Goal: Task Accomplishment & Management: Use online tool/utility

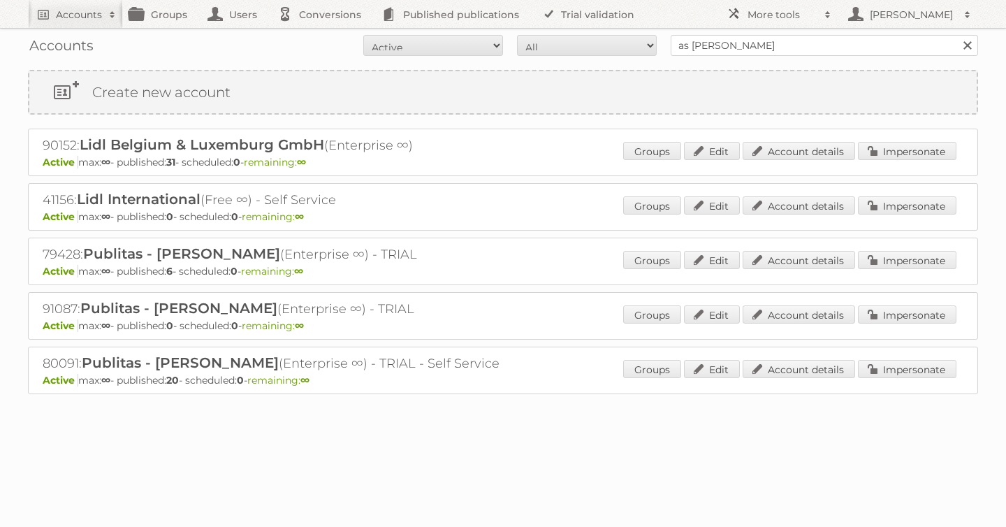
type input "as watson"
click at [956, 35] on input "Search" at bounding box center [966, 45] width 21 height 21
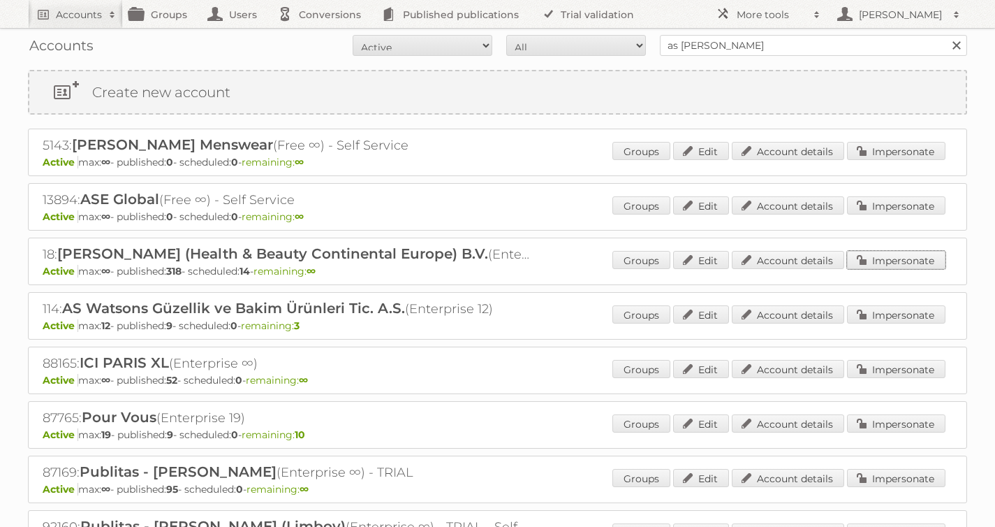
click at [905, 258] on link "Impersonate" at bounding box center [896, 260] width 98 height 18
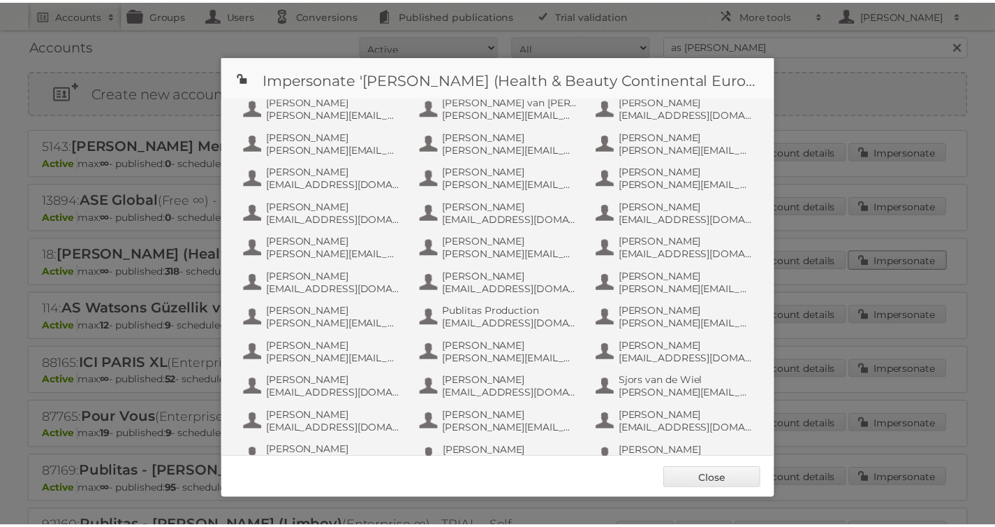
scroll to position [733, 0]
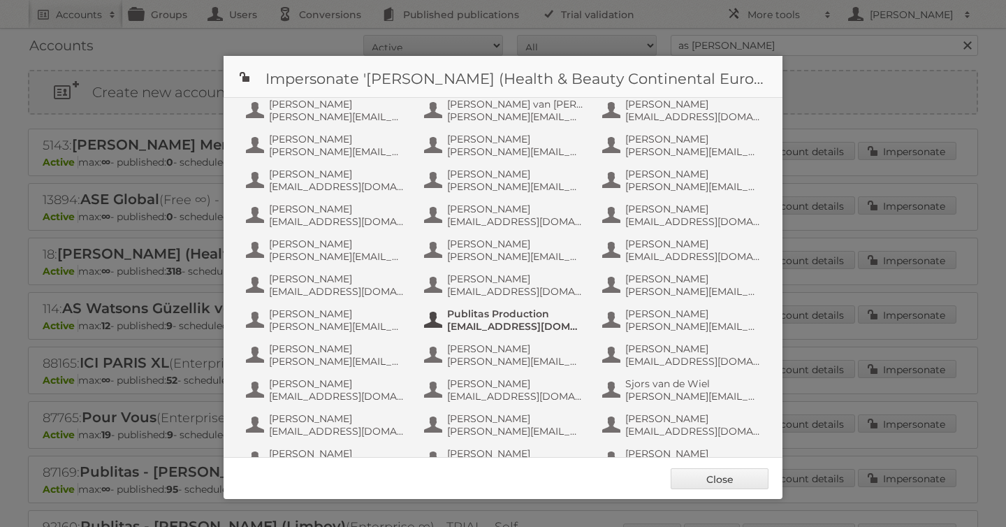
click at [501, 317] on span "Publitas Production" at bounding box center [514, 313] width 135 height 13
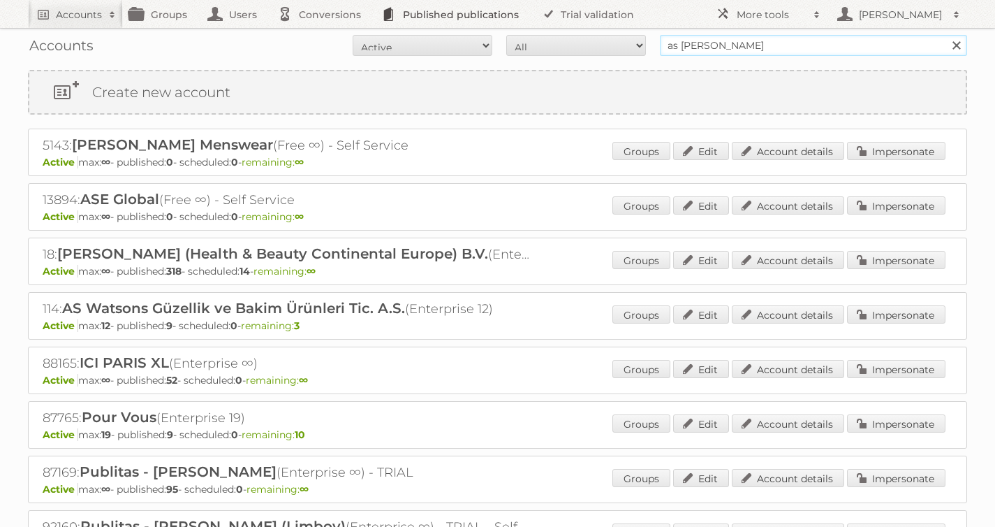
drag, startPoint x: 730, startPoint y: 45, endPoint x: 453, endPoint y: 27, distance: 277.9
click at [470, 27] on body "Accounts Search Advanced Search Create new account Groups Users Conversions Pub…" at bounding box center [497, 263] width 995 height 527
click at [946, 35] on input "Search" at bounding box center [956, 45] width 21 height 21
type input "winston brands"
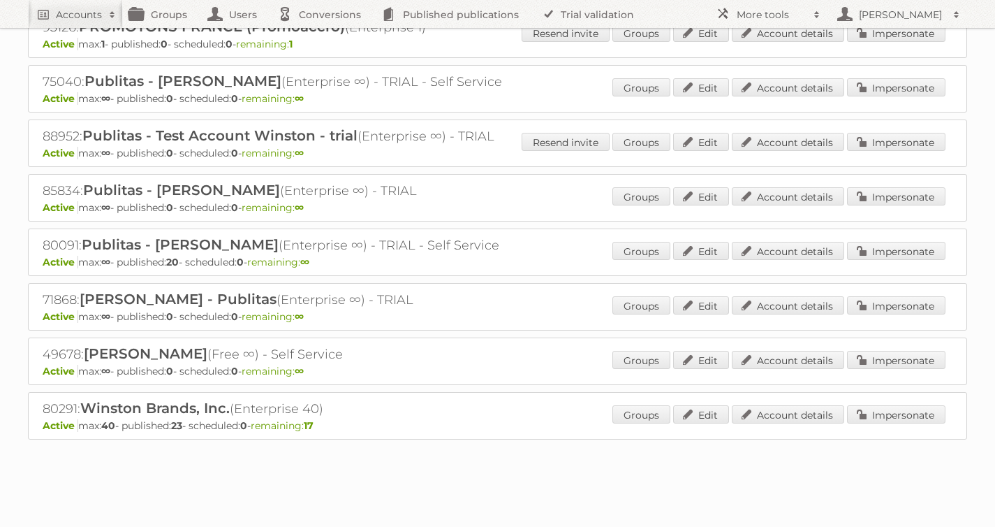
scroll to position [179, 0]
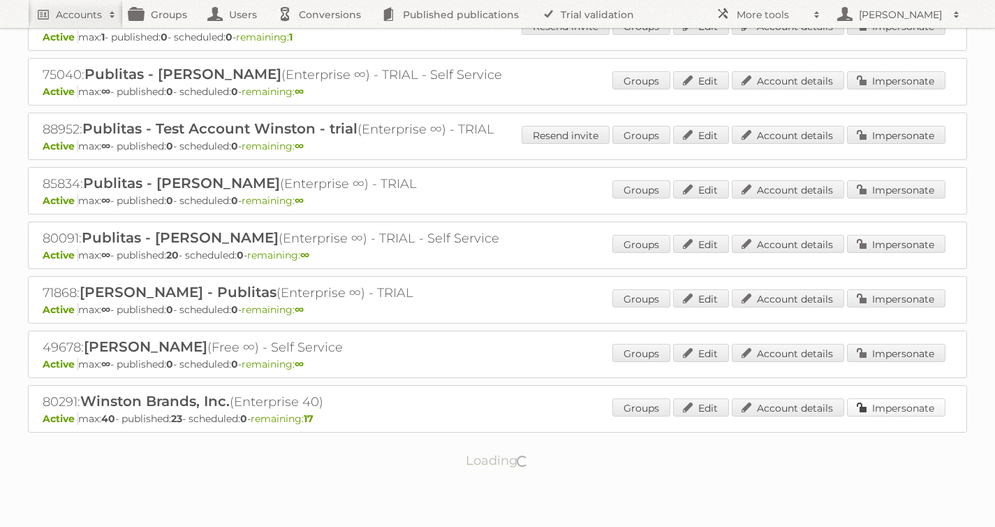
click at [897, 409] on link "Impersonate" at bounding box center [896, 407] width 98 height 18
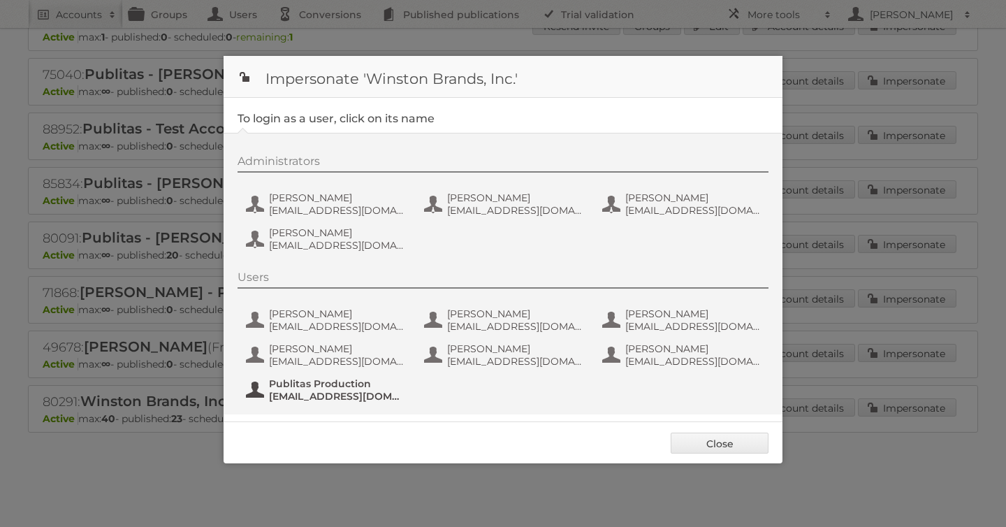
click at [346, 380] on span "Publitas Production" at bounding box center [336, 383] width 135 height 13
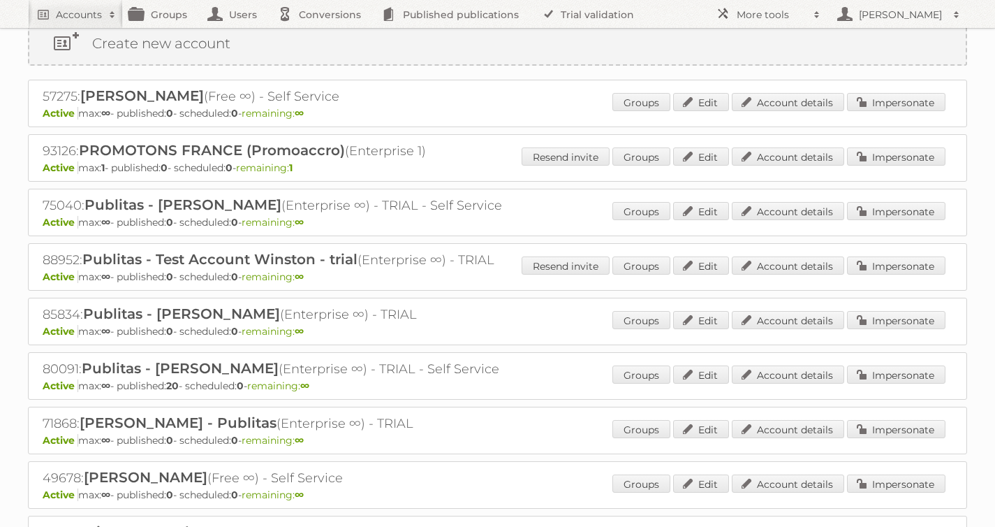
scroll to position [0, 0]
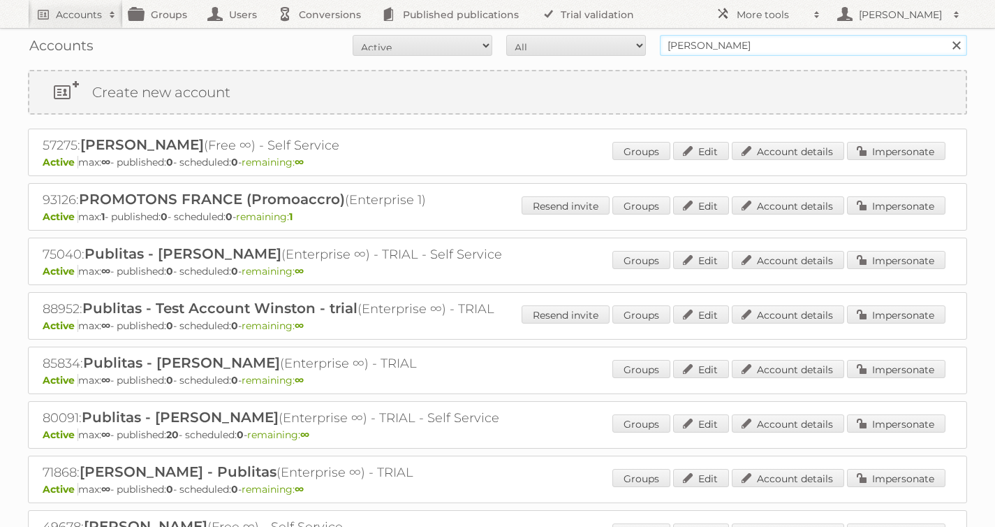
click at [522, 43] on form "All Active Expired Pending All Paid Trials Self service winston Search" at bounding box center [497, 45] width 939 height 21
type input "tfg"
click at [959, 47] on link at bounding box center [956, 45] width 21 height 21
click at [858, 47] on input "text" at bounding box center [813, 45] width 307 height 21
type input "tfg media"
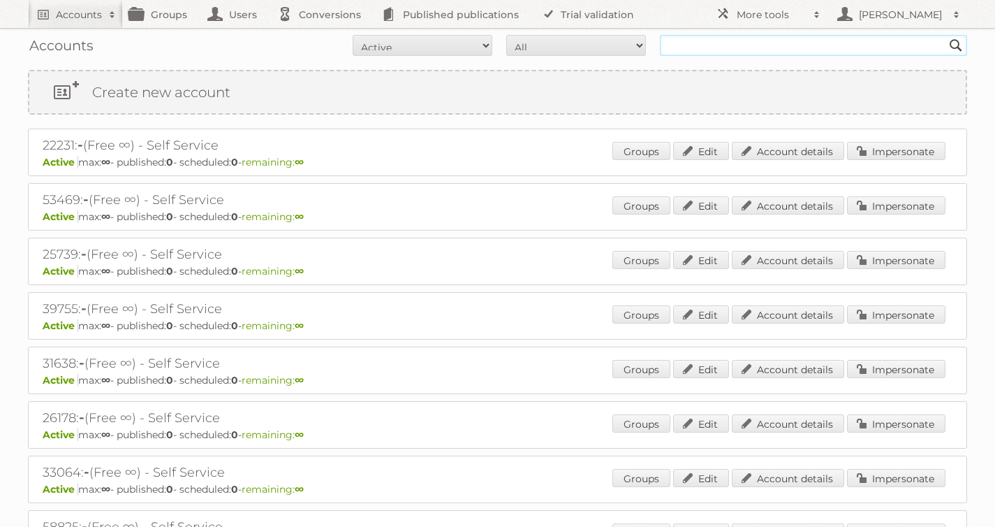
click at [705, 53] on input "text" at bounding box center [813, 45] width 307 height 21
type input "tfg media"
click at [946, 35] on input "Search" at bounding box center [956, 45] width 21 height 21
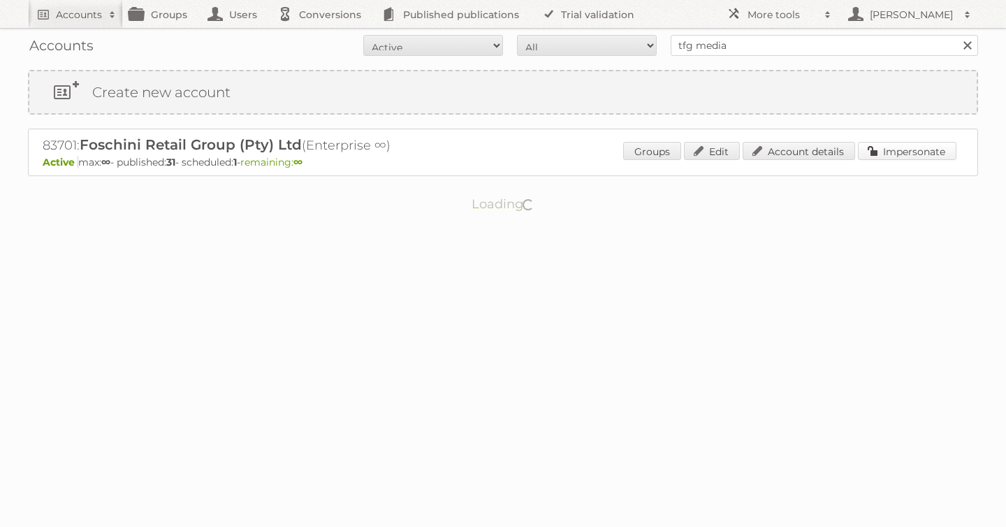
click at [926, 155] on link "Impersonate" at bounding box center [907, 151] width 98 height 18
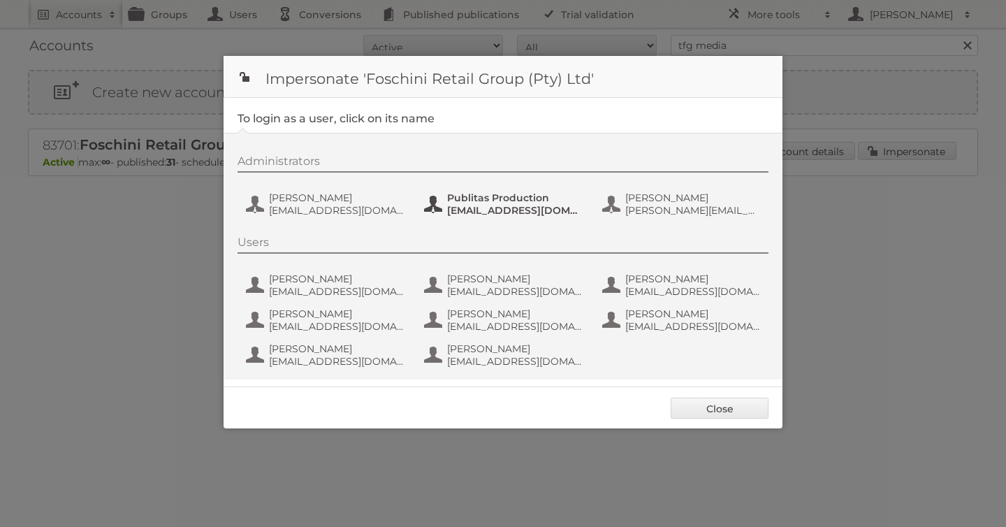
click at [530, 210] on span "fs+tfgmedia@publitas.com" at bounding box center [514, 210] width 135 height 13
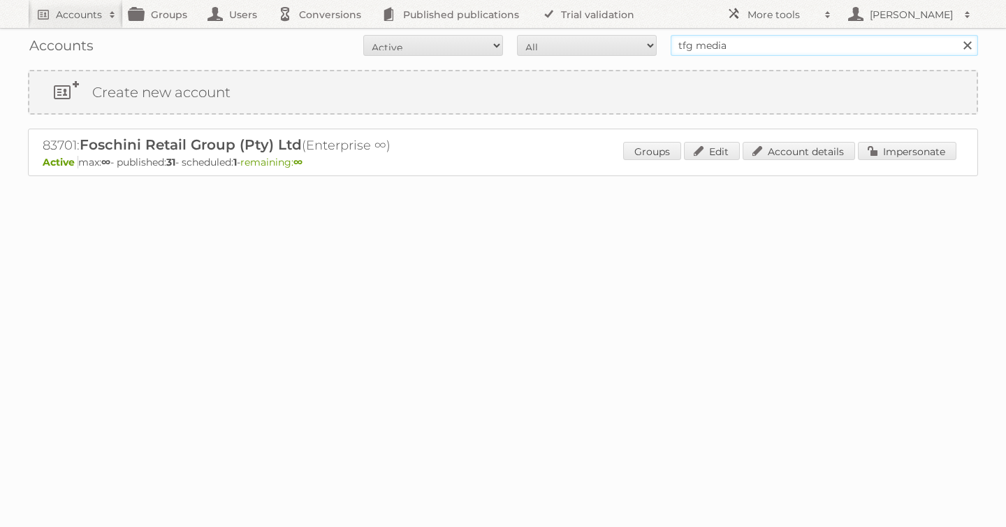
drag, startPoint x: 770, startPoint y: 49, endPoint x: 437, endPoint y: 34, distance: 333.5
click at [478, 41] on form "All Active Expired Pending All Paid Trials Self service tfg media Search" at bounding box center [503, 45] width 950 height 21
type input "zoe productions"
click at [956, 35] on input "Search" at bounding box center [966, 45] width 21 height 21
click at [907, 152] on link "Impersonate" at bounding box center [907, 151] width 98 height 18
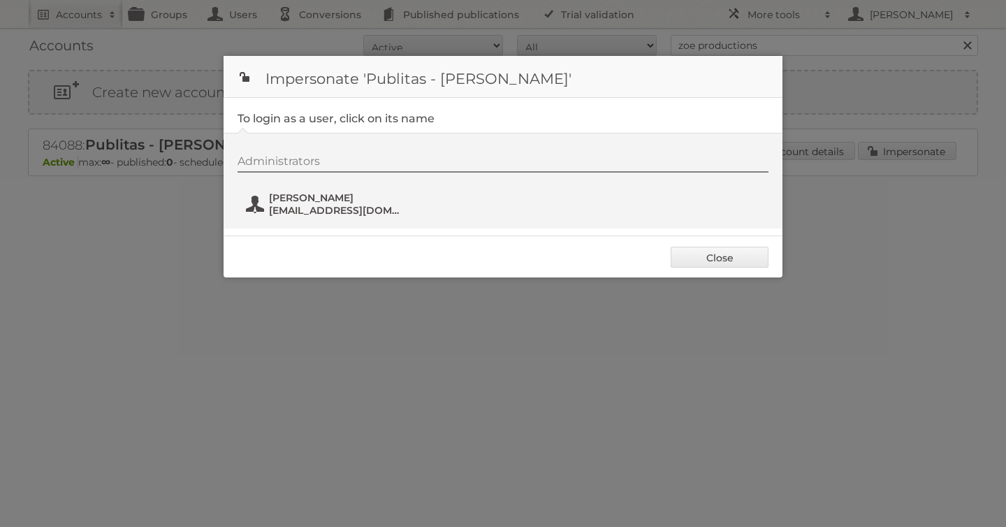
click at [302, 215] on span "[EMAIL_ADDRESS][DOMAIN_NAME]" at bounding box center [336, 210] width 135 height 13
